Goal: Task Accomplishment & Management: Use online tool/utility

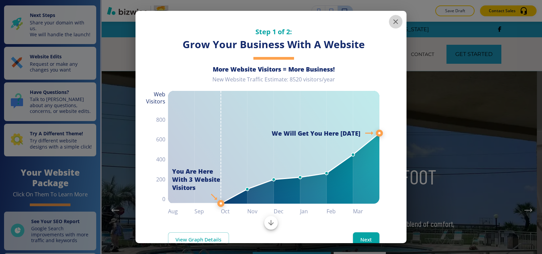
click at [393, 22] on icon "button" at bounding box center [395, 21] width 5 height 5
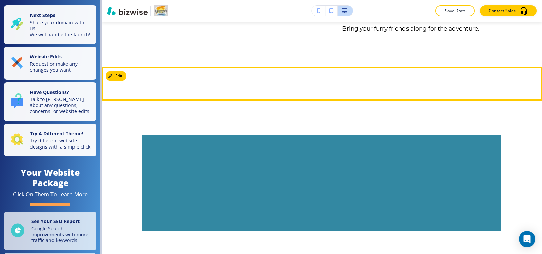
scroll to position [948, 0]
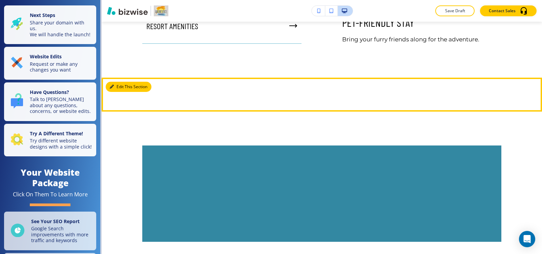
click at [111, 87] on icon "button" at bounding box center [112, 87] width 4 height 4
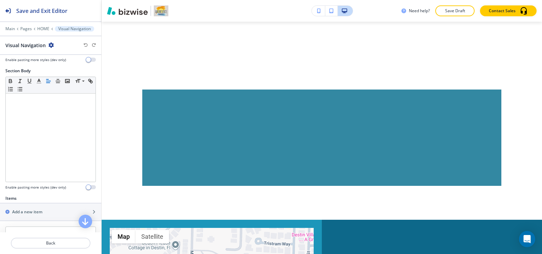
scroll to position [178, 0]
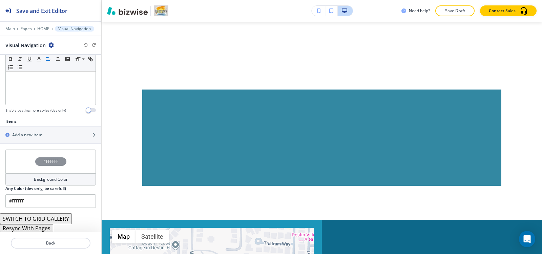
click at [20, 229] on button "Resync With Pages" at bounding box center [26, 228] width 53 height 8
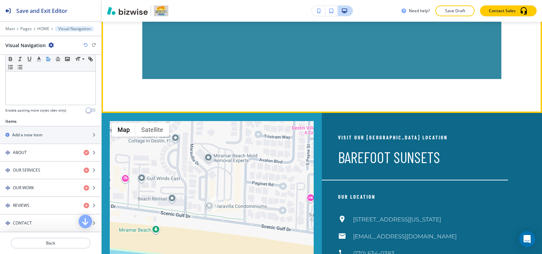
scroll to position [1139, 0]
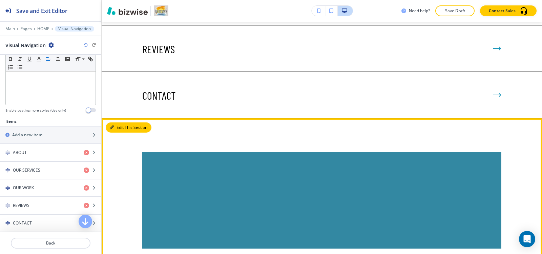
click at [120, 127] on button "Edit This Section" at bounding box center [129, 127] width 46 height 10
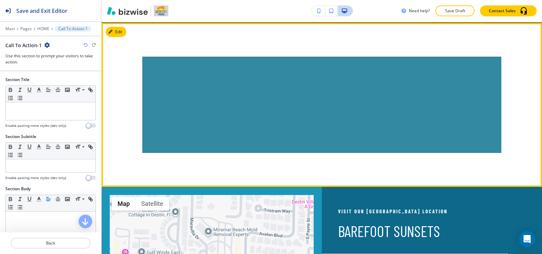
scroll to position [1236, 0]
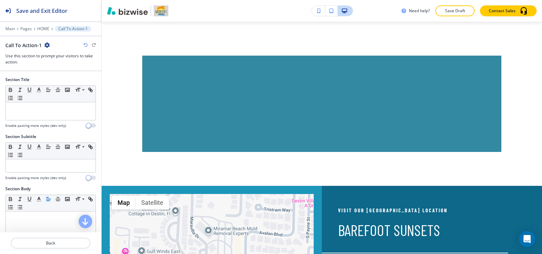
click at [46, 43] on icon "button" at bounding box center [46, 44] width 5 height 5
click at [60, 76] on button "Delete Section" at bounding box center [64, 80] width 43 height 12
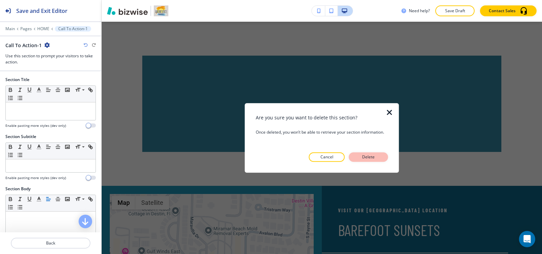
click at [378, 154] on button "Delete" at bounding box center [368, 156] width 39 height 9
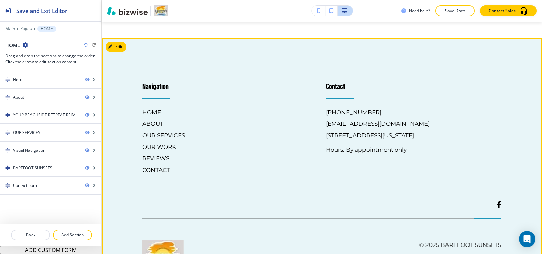
scroll to position [1739, 0]
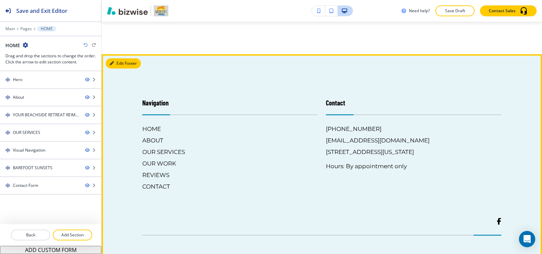
click at [116, 68] on button "Edit Footer" at bounding box center [123, 63] width 35 height 10
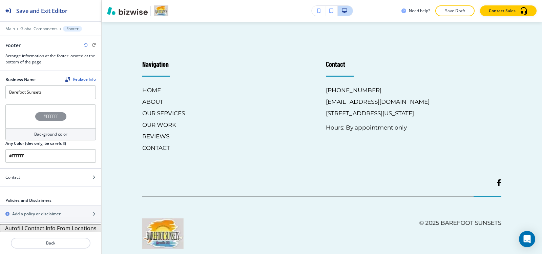
scroll to position [1781, 0]
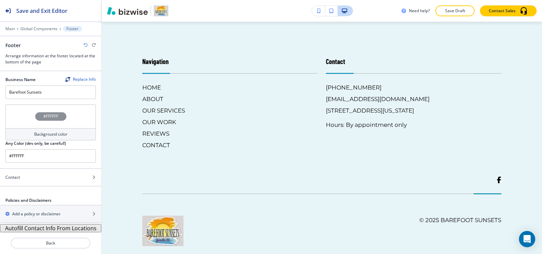
click at [14, 229] on button "Autofill Contact Info From Locations" at bounding box center [50, 228] width 101 height 8
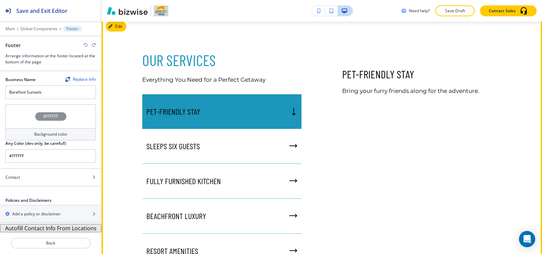
scroll to position [893, 0]
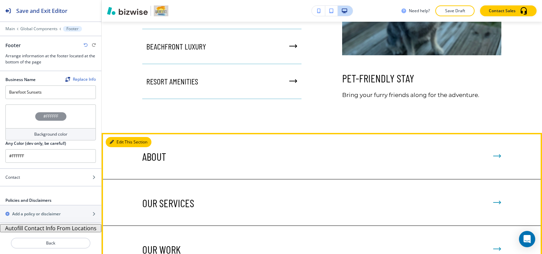
click at [119, 140] on button "Edit This Section" at bounding box center [129, 142] width 46 height 10
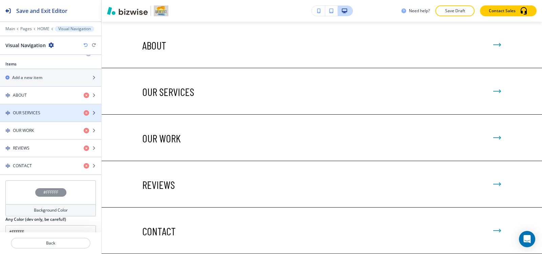
scroll to position [266, 0]
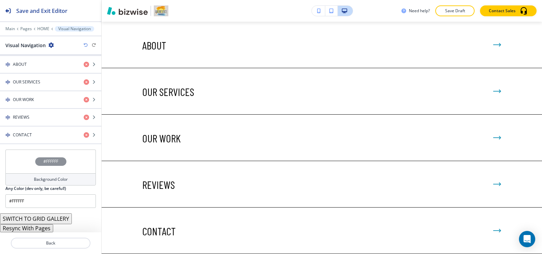
click at [52, 160] on h4 "#FFFFFF" at bounding box center [50, 161] width 15 height 6
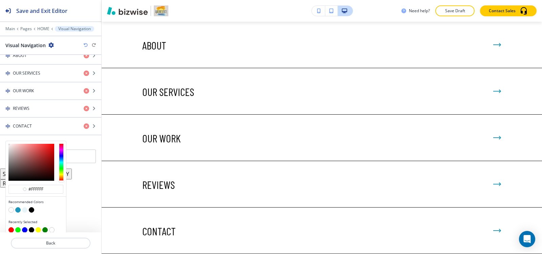
scroll to position [280, 0]
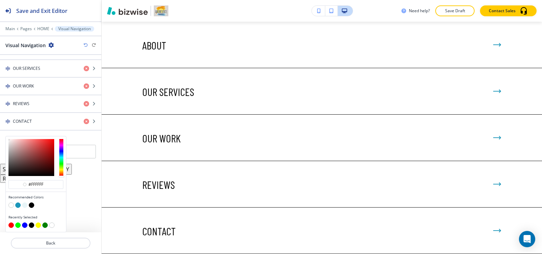
click at [24, 205] on button "button" at bounding box center [24, 204] width 5 height 5
type input "#e8f5f8"
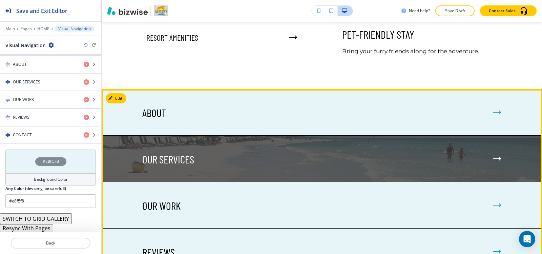
scroll to position [936, 0]
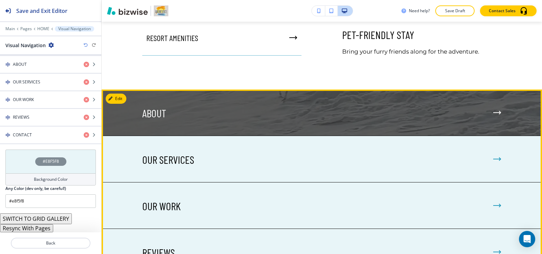
click at [466, 111] on div "ABOUT" at bounding box center [321, 112] width 359 height 13
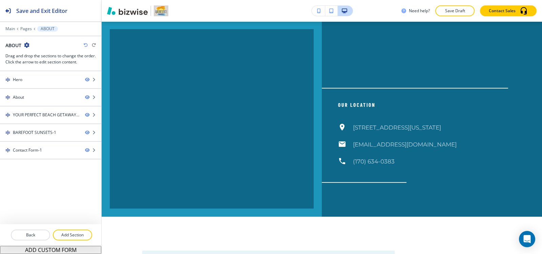
scroll to position [0, 0]
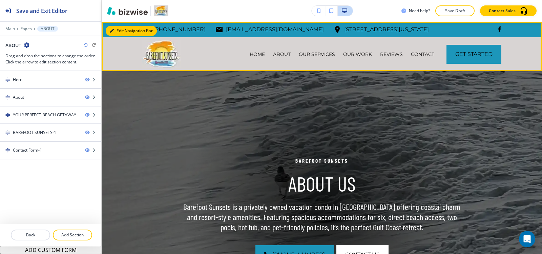
click at [117, 33] on button "Edit Navigation Bar" at bounding box center [131, 31] width 51 height 10
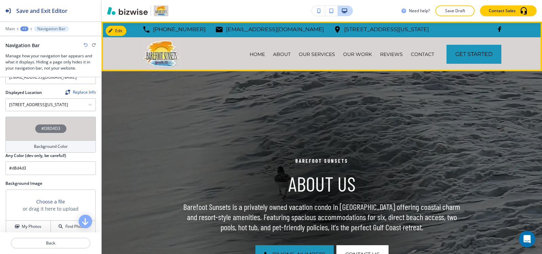
scroll to position [169, 0]
click at [122, 33] on button "Edit Navigation Bar" at bounding box center [131, 31] width 51 height 10
